Goal: Information Seeking & Learning: Learn about a topic

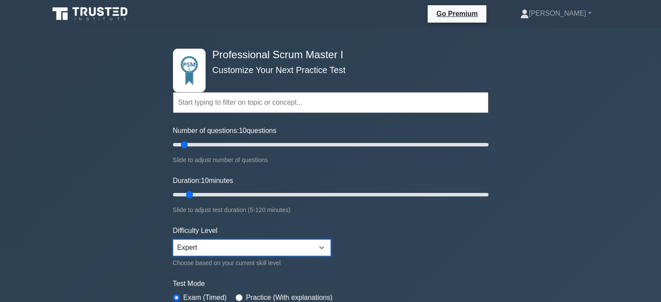
click at [193, 251] on select "Beginner Intermediate Expert" at bounding box center [252, 247] width 158 height 17
select select "intermediate"
click at [173, 239] on select "Beginner Intermediate Expert" at bounding box center [252, 247] width 158 height 17
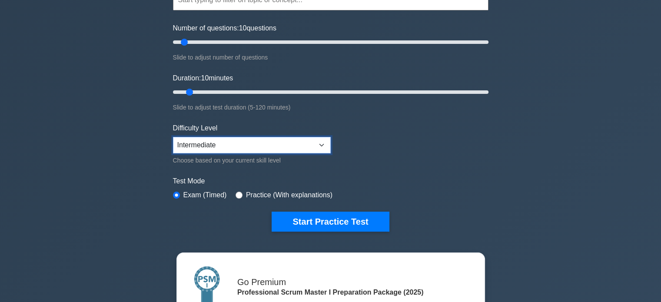
scroll to position [103, 0]
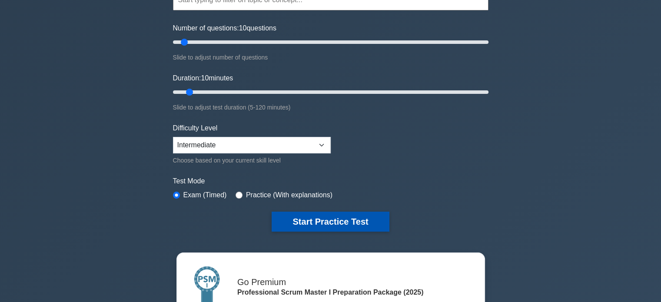
click at [305, 222] on button "Start Practice Test" at bounding box center [330, 222] width 117 height 20
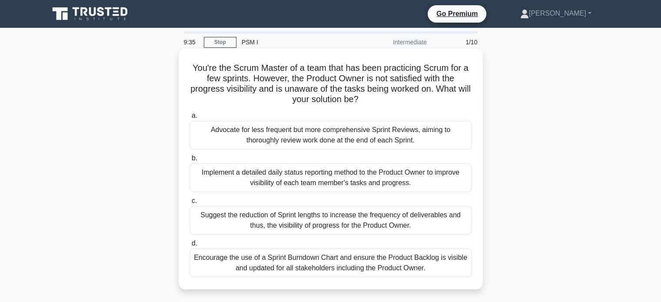
click at [384, 269] on div "Encourage the use of a Sprint Burndown Chart and ensure the Product Backlog is …" at bounding box center [331, 262] width 282 height 29
click at [190, 246] on input "d. Encourage the use of a Sprint Burndown Chart and ensure the Product Backlog …" at bounding box center [190, 244] width 0 height 6
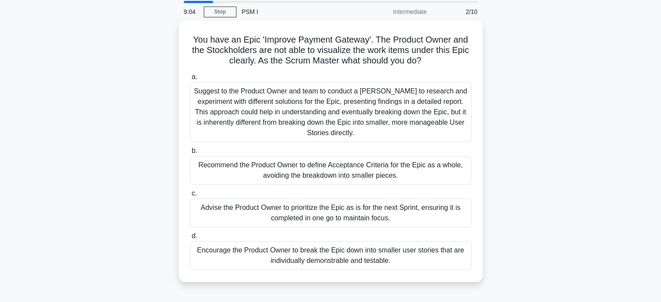
scroll to position [56, 0]
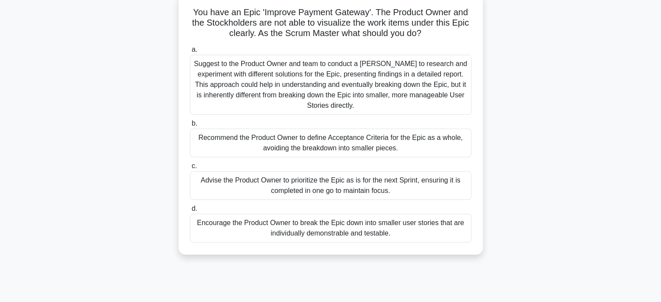
click at [393, 94] on div "Suggest to the Product Owner and team to conduct a Spike to research and experi…" at bounding box center [331, 85] width 282 height 60
click at [190, 53] on input "a. Suggest to the Product Owner and team to conduct a Spike to research and exp…" at bounding box center [190, 50] width 0 height 6
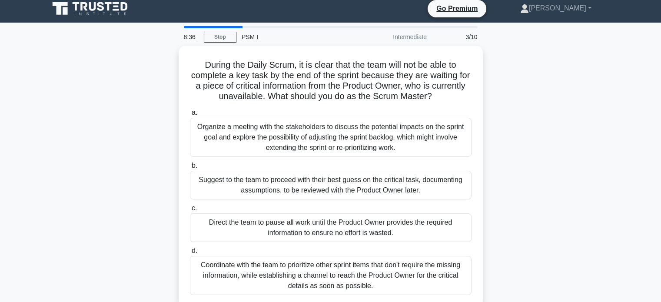
scroll to position [0, 0]
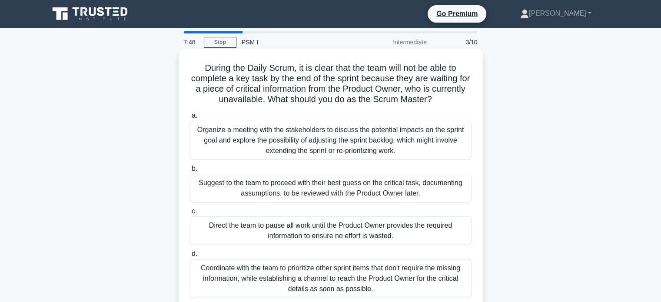
click at [417, 139] on div "Organize a meeting with the stakeholders to discuss the potential impacts on th…" at bounding box center [331, 140] width 282 height 39
click at [190, 119] on input "a. Organize a meeting with the stakeholders to discuss the potential impacts on…" at bounding box center [190, 116] width 0 height 6
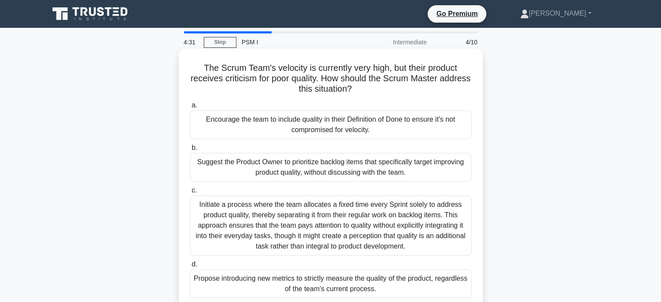
click at [387, 123] on div "Encourage the team to include quality in their Definition of Done to ensure it'…" at bounding box center [331, 124] width 282 height 29
click at [190, 108] on input "a. Encourage the team to include quality in their Definition of Done to ensure …" at bounding box center [190, 106] width 0 height 6
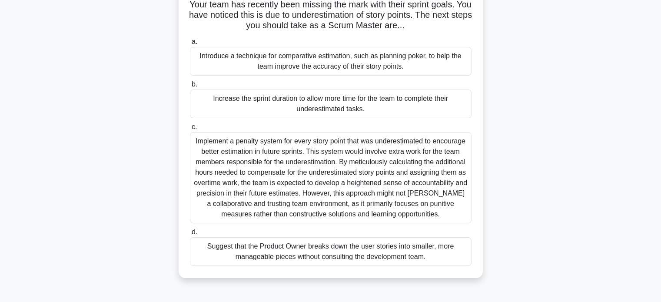
scroll to position [67, 0]
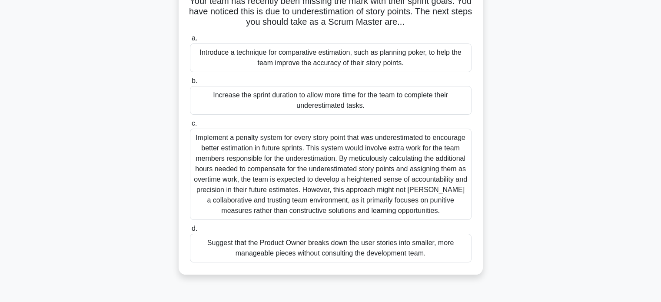
click at [322, 57] on div "Introduce a technique for comparative estimation, such as planning poker, to he…" at bounding box center [331, 57] width 282 height 29
click at [190, 41] on input "a. Introduce a technique for comparative estimation, such as planning poker, to…" at bounding box center [190, 39] width 0 height 6
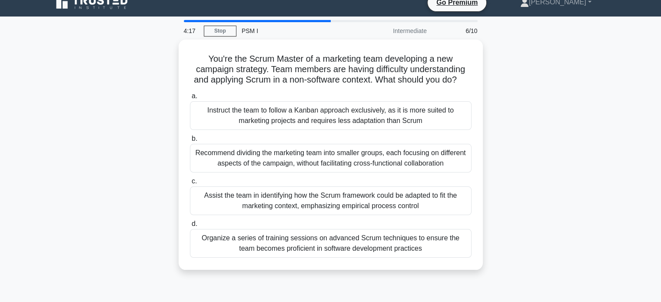
scroll to position [0, 0]
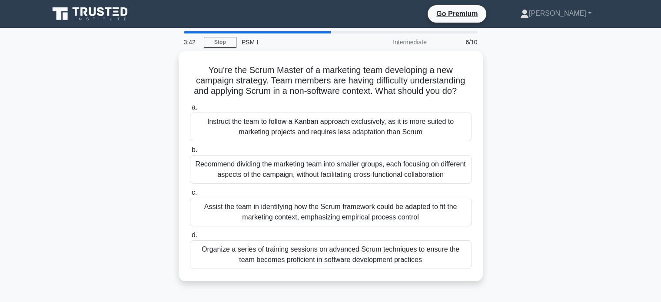
click at [222, 220] on div "Assist the team in identifying how the Scrum framework could be adapted to fit …" at bounding box center [331, 212] width 282 height 29
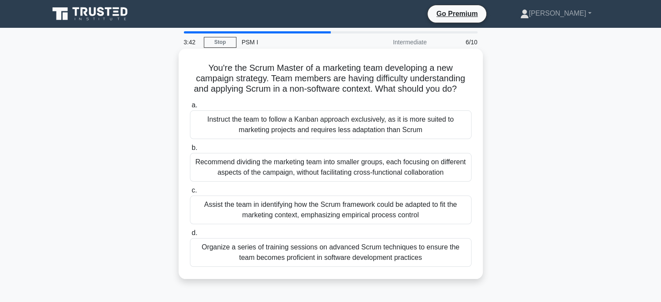
click at [190, 193] on input "c. Assist the team in identifying how the Scrum framework could be adapted to f…" at bounding box center [190, 191] width 0 height 6
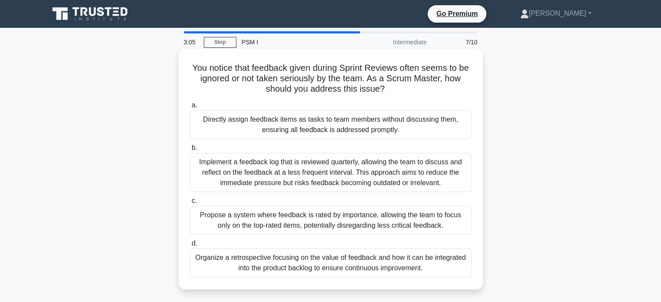
click at [215, 127] on div "Directly assign feedback items as tasks to team members without discussing them…" at bounding box center [331, 124] width 282 height 29
click at [190, 108] on input "a. Directly assign feedback items as tasks to team members without discussing t…" at bounding box center [190, 106] width 0 height 6
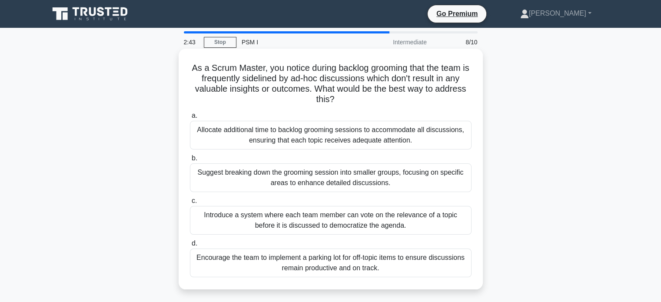
click at [384, 142] on div "Allocate additional time to backlog grooming sessions to accommodate all discus…" at bounding box center [331, 135] width 282 height 29
click at [190, 119] on input "a. Allocate additional time to backlog grooming sessions to accommodate all dis…" at bounding box center [190, 116] width 0 height 6
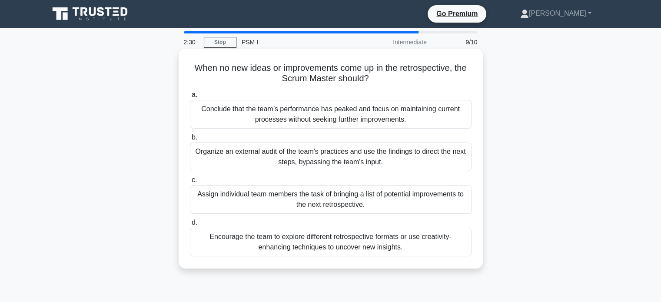
click at [223, 250] on div "Encourage the team to explore different retrospective formats or use creativity…" at bounding box center [331, 242] width 282 height 29
click at [190, 225] on input "d. Encourage the team to explore different retrospective formats or use creativ…" at bounding box center [190, 223] width 0 height 6
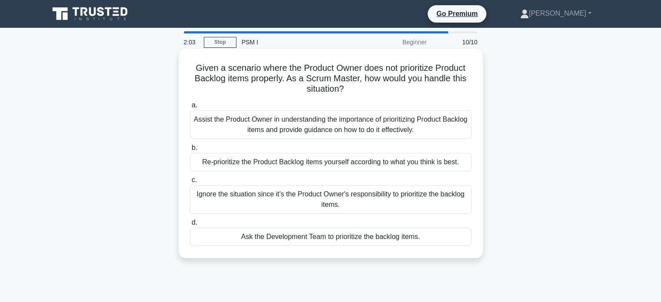
click at [347, 127] on div "Assist the Product Owner in understanding the importance of prioritizing Produc…" at bounding box center [331, 124] width 282 height 29
click at [190, 108] on input "a. Assist the Product Owner in understanding the importance of prioritizing Pro…" at bounding box center [190, 106] width 0 height 6
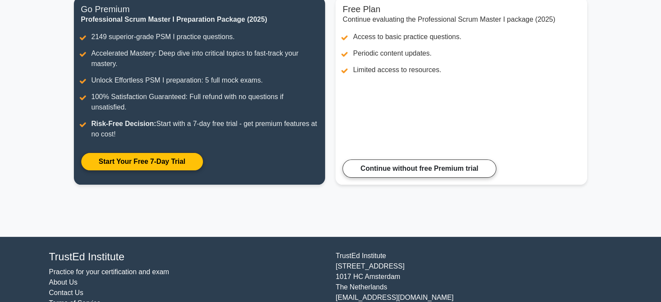
scroll to position [123, 0]
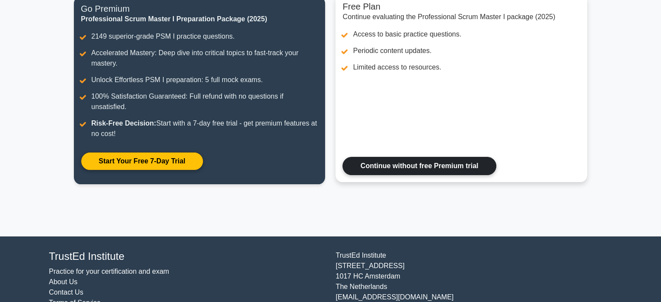
click at [382, 167] on link "Continue without free Premium trial" at bounding box center [418, 166] width 153 height 18
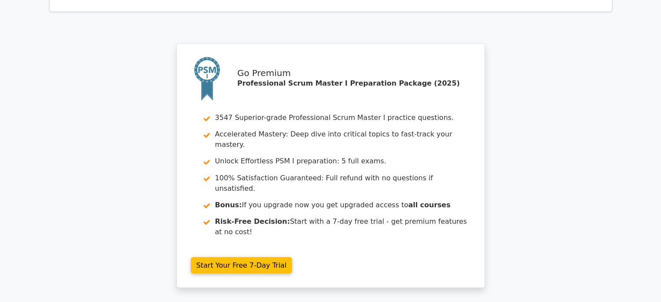
scroll to position [1487, 0]
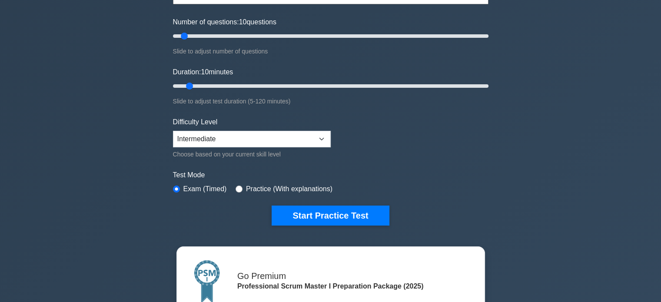
scroll to position [109, 0]
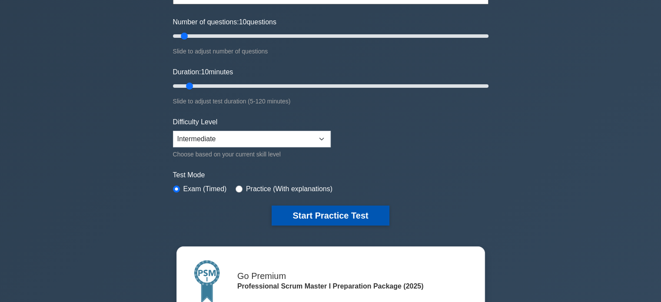
click at [363, 214] on button "Start Practice Test" at bounding box center [330, 215] width 117 height 20
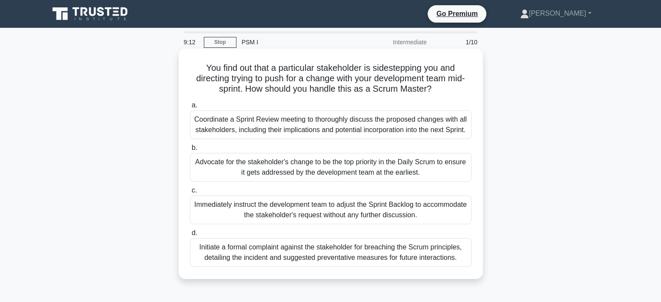
click at [361, 125] on div "Coordinate a Sprint Review meeting to thoroughly discuss the proposed changes w…" at bounding box center [331, 124] width 282 height 29
click at [190, 108] on input "a. Coordinate a Sprint Review meeting to thoroughly discuss the proposed change…" at bounding box center [190, 106] width 0 height 6
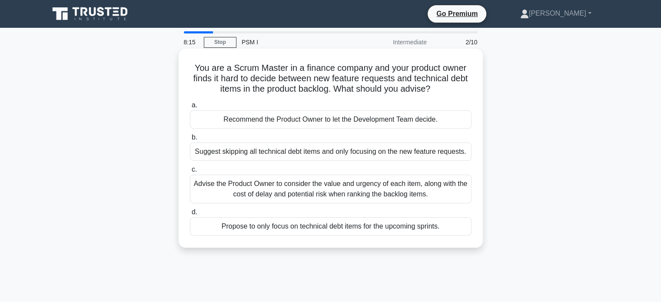
click at [213, 192] on div "Advise the Product Owner to consider the value and urgency of each item, along …" at bounding box center [331, 189] width 282 height 29
click at [190, 172] on input "c. Advise the Product Owner to consider the value and urgency of each item, alo…" at bounding box center [190, 170] width 0 height 6
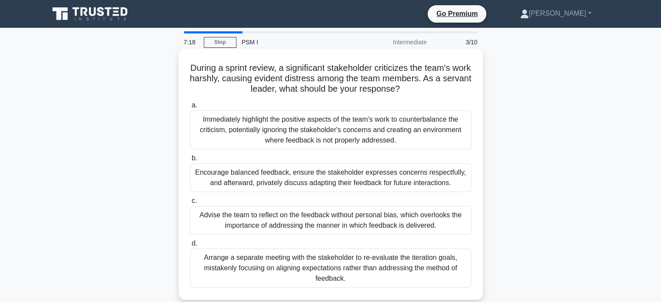
click at [367, 122] on div "Immediately highlight the positive aspects of the team’s work to counterbalance…" at bounding box center [331, 129] width 282 height 39
click at [190, 108] on input "a. Immediately highlight the positive aspects of the team’s work to counterbala…" at bounding box center [190, 106] width 0 height 6
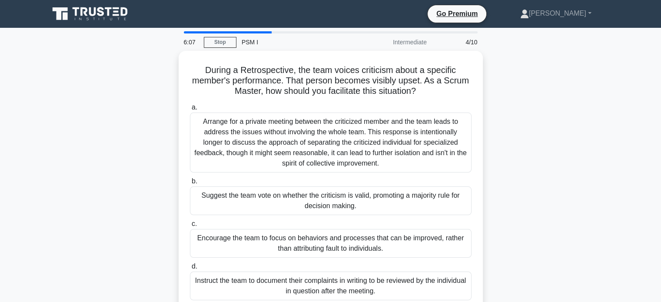
click at [418, 144] on div "Arrange for a private meeting between the criticized member and the team leads …" at bounding box center [331, 143] width 282 height 60
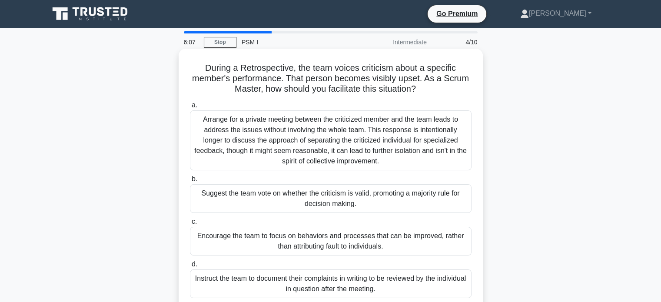
click at [190, 108] on input "a. Arrange for a private meeting between the criticized member and the team lea…" at bounding box center [190, 106] width 0 height 6
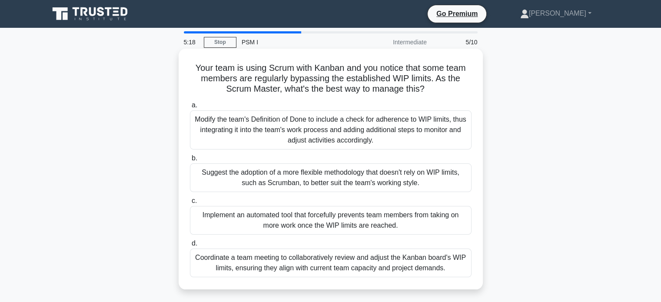
click at [278, 273] on div "Coordinate a team meeting to collaboratively review and adjust the Kanban board…" at bounding box center [331, 262] width 282 height 29
click at [190, 246] on input "d. Coordinate a team meeting to collaboratively review and adjust the Kanban bo…" at bounding box center [190, 244] width 0 height 6
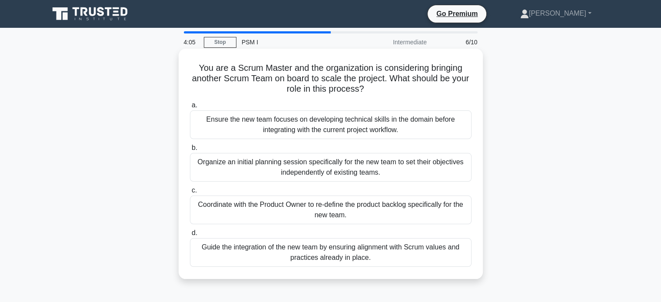
click at [382, 260] on div "Guide the integration of the new team by ensuring alignment with Scrum values a…" at bounding box center [331, 252] width 282 height 29
click at [190, 236] on input "d. Guide the integration of the new team by ensuring alignment with Scrum value…" at bounding box center [190, 233] width 0 height 6
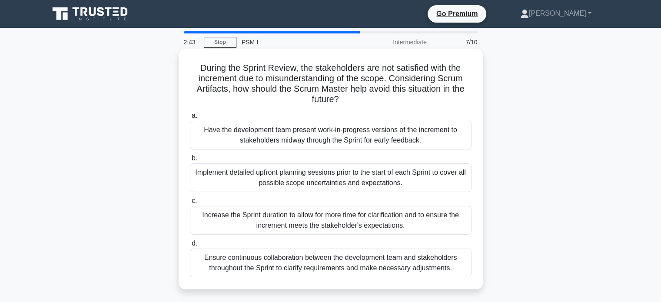
click at [413, 273] on div "Ensure continuous collaboration between the development team and stakeholders t…" at bounding box center [331, 262] width 282 height 29
click at [190, 246] on input "d. Ensure continuous collaboration between the development team and stakeholder…" at bounding box center [190, 244] width 0 height 6
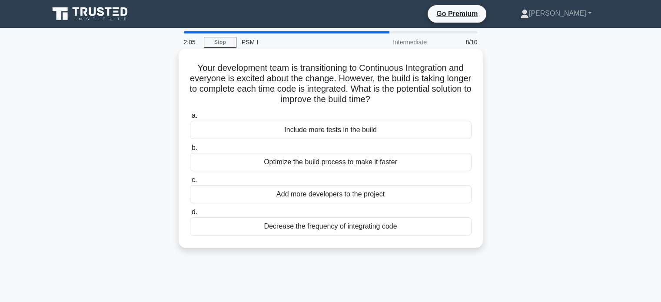
click at [381, 169] on div "Optimize the build process to make it faster" at bounding box center [331, 162] width 282 height 18
click at [190, 151] on input "b. Optimize the build process to make it faster" at bounding box center [190, 148] width 0 height 6
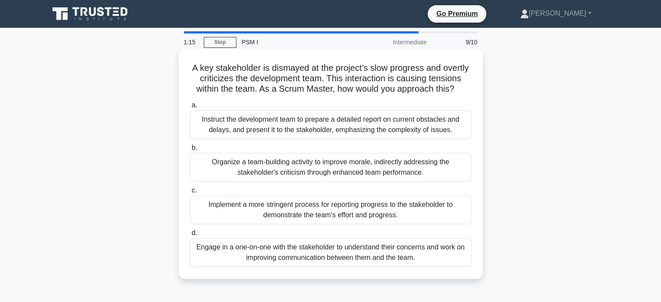
click at [384, 255] on div "Engage in a one-on-one with the stakeholder to understand their concerns and wo…" at bounding box center [331, 252] width 282 height 29
click at [190, 236] on input "d. Engage in a one-on-one with the stakeholder to understand their concerns and…" at bounding box center [190, 233] width 0 height 6
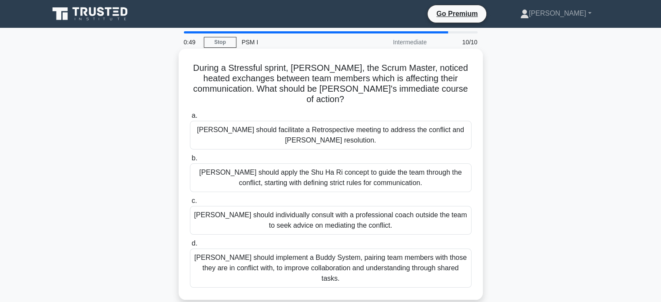
click at [388, 184] on div "Olivia should apply the Shu Ha Ri concept to guide the team through the conflic…" at bounding box center [331, 177] width 282 height 29
click at [190, 161] on input "b. Olivia should apply the Shu Ha Ri concept to guide the team through the conf…" at bounding box center [190, 159] width 0 height 6
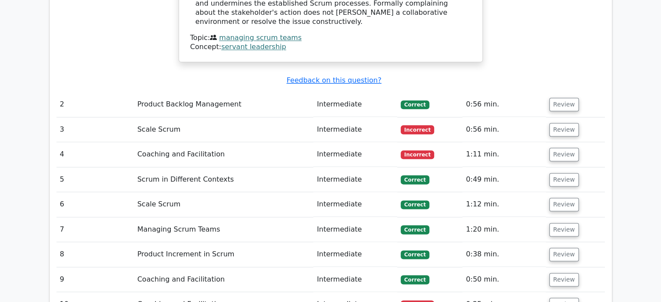
scroll to position [1079, 0]
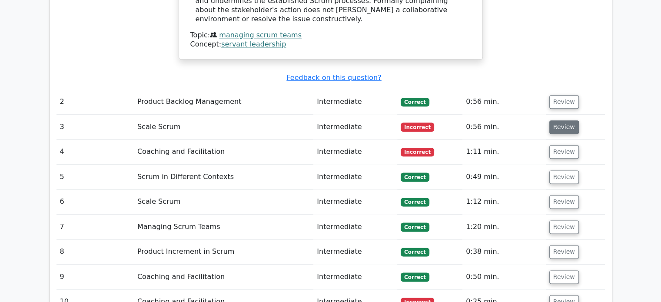
click at [557, 120] on button "Review" at bounding box center [564, 126] width 30 height 13
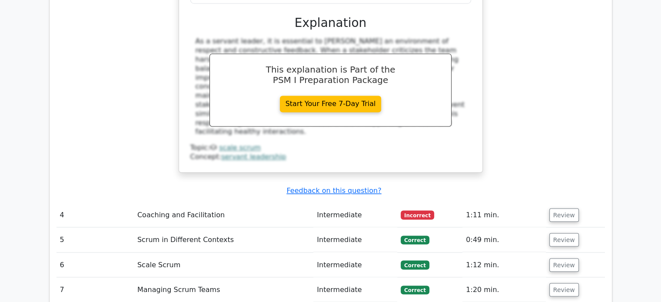
scroll to position [1453, 0]
click at [559, 208] on button "Review" at bounding box center [564, 214] width 30 height 13
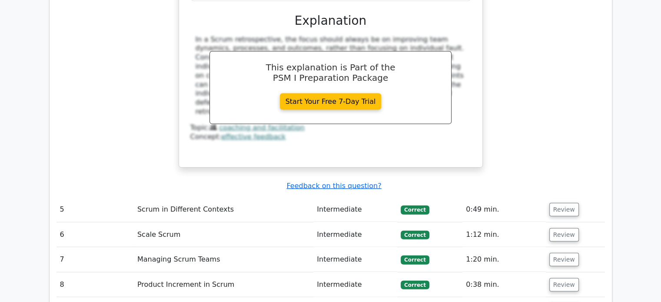
scroll to position [1917, 0]
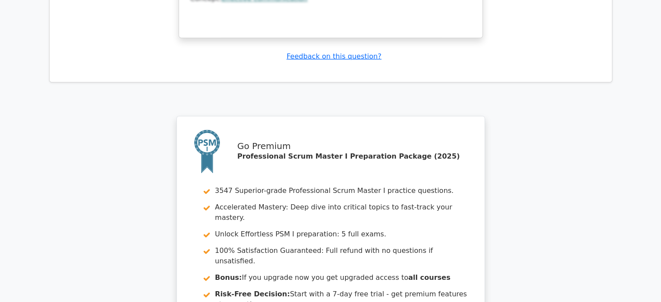
scroll to position [2613, 0]
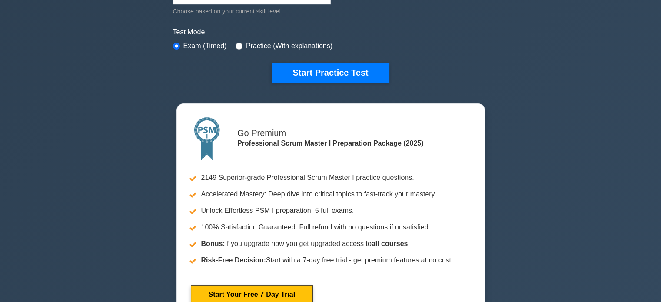
scroll to position [205, 0]
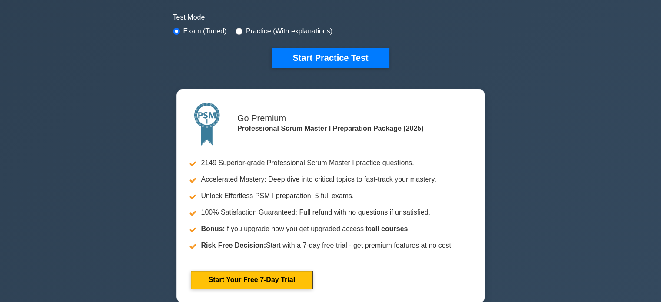
scroll to position [267, 0]
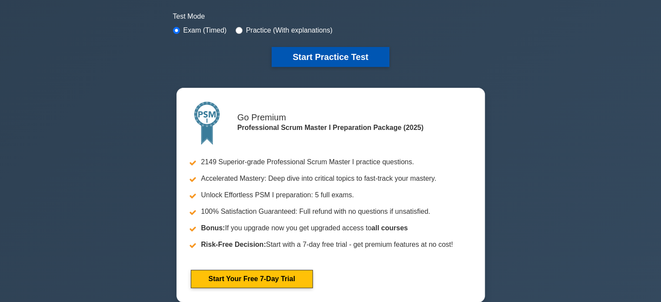
click at [344, 56] on button "Start Practice Test" at bounding box center [330, 57] width 117 height 20
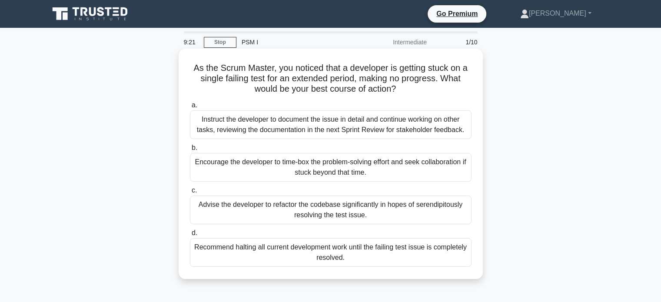
click at [376, 166] on div "Encourage the developer to time-box the problem-solving effort and seek collabo…" at bounding box center [331, 167] width 282 height 29
click at [190, 151] on input "b. Encourage the developer to time-box the problem-solving effort and seek coll…" at bounding box center [190, 148] width 0 height 6
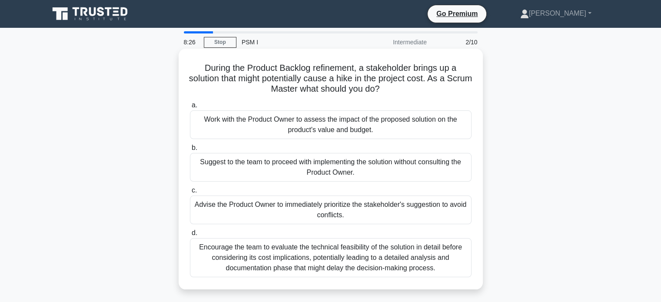
click at [411, 255] on div "Encourage the team to evaluate the technical feasibility of the solution in det…" at bounding box center [331, 257] width 282 height 39
click at [190, 236] on input "d. Encourage the team to evaluate the technical feasibility of the solution in …" at bounding box center [190, 233] width 0 height 6
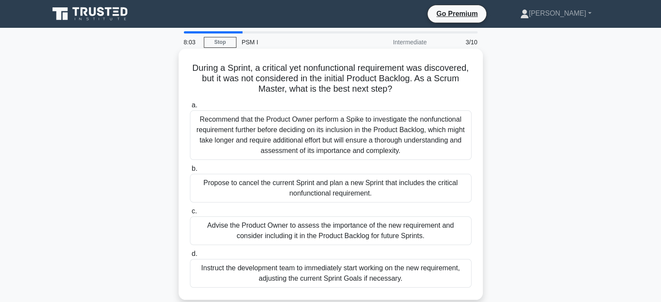
click at [252, 139] on div "Recommend that the Product Owner perform a Spike to investigate the nonfunction…" at bounding box center [331, 135] width 282 height 50
click at [190, 108] on input "a. Recommend that the Product Owner perform a Spike to investigate the nonfunct…" at bounding box center [190, 106] width 0 height 6
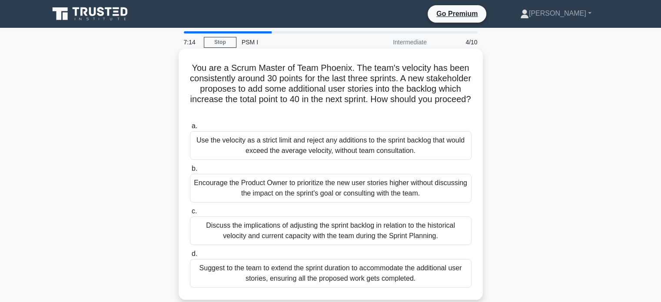
click at [424, 238] on div "Discuss the implications of adjusting the sprint backlog in relation to the his…" at bounding box center [331, 230] width 282 height 29
click at [190, 214] on input "c. Discuss the implications of adjusting the sprint backlog in relation to the …" at bounding box center [190, 212] width 0 height 6
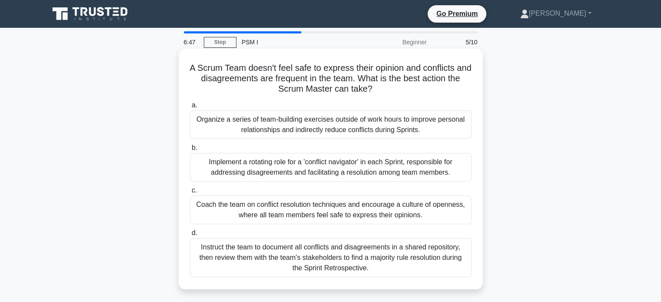
click at [222, 211] on div "Coach the team on conflict resolution techniques and encourage a culture of ope…" at bounding box center [331, 209] width 282 height 29
click at [190, 193] on input "c. Coach the team on conflict resolution techniques and encourage a culture of …" at bounding box center [190, 191] width 0 height 6
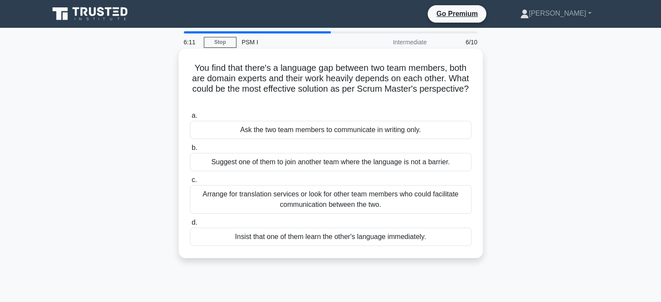
click at [275, 205] on div "Arrange for translation services or look for other team members who could facil…" at bounding box center [331, 199] width 282 height 29
click at [190, 183] on input "c. Arrange for translation services or look for other team members who could fa…" at bounding box center [190, 180] width 0 height 6
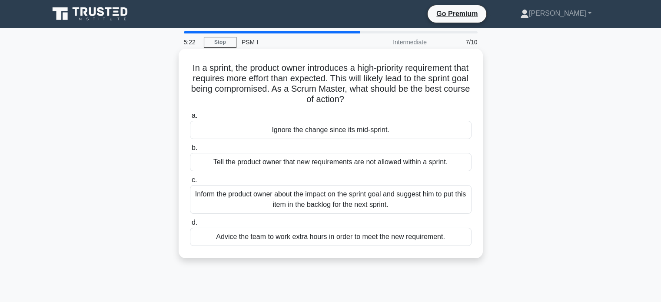
click at [427, 204] on div "Inform the product owner about the impact on the sprint goal and suggest him to…" at bounding box center [331, 199] width 282 height 29
click at [190, 183] on input "c. Inform the product owner about the impact on the sprint goal and suggest him…" at bounding box center [190, 180] width 0 height 6
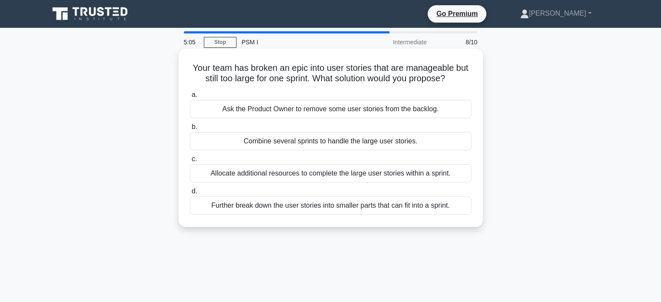
click at [435, 211] on div "Further break down the user stories into smaller parts that can fit into a spri…" at bounding box center [331, 205] width 282 height 18
click at [190, 194] on input "d. Further break down the user stories into smaller parts that can fit into a s…" at bounding box center [190, 192] width 0 height 6
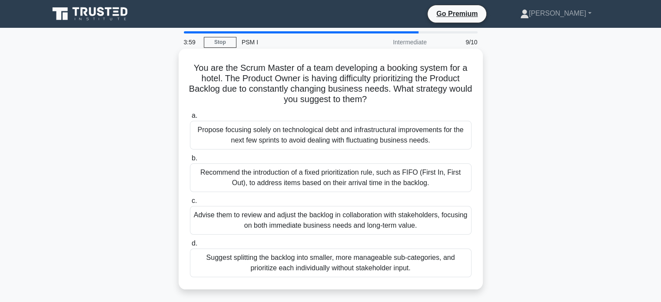
click at [376, 268] on div "Suggest splitting the backlog into smaller, more manageable sub-categories, and…" at bounding box center [331, 262] width 282 height 29
click at [190, 246] on input "d. Suggest splitting the backlog into smaller, more manageable sub-categories, …" at bounding box center [190, 244] width 0 height 6
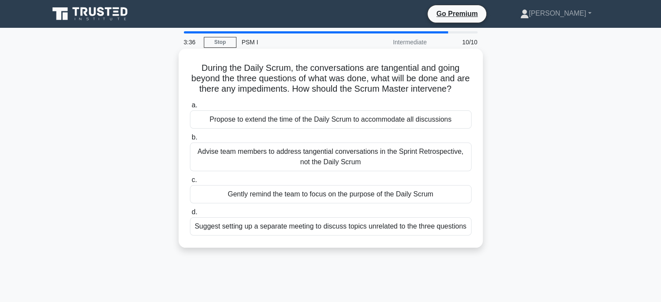
click at [258, 171] on div "Advise team members to address tangential conversations in the Sprint Retrospec…" at bounding box center [331, 156] width 282 height 29
click at [190, 140] on input "b. Advise team members to address tangential conversations in the Sprint Retros…" at bounding box center [190, 138] width 0 height 6
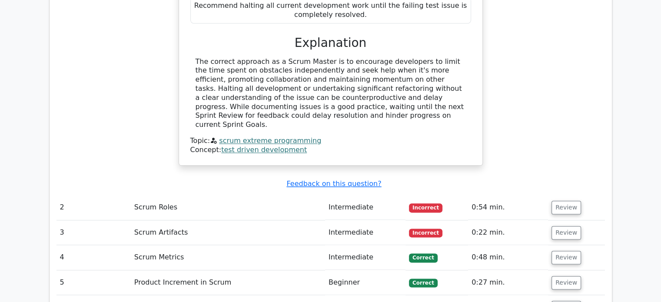
scroll to position [1027, 0]
